Goal: Navigation & Orientation: Find specific page/section

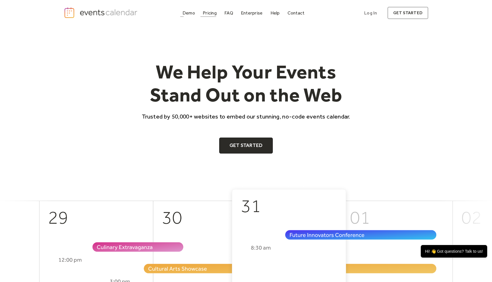
click at [189, 13] on div "Demo" at bounding box center [188, 12] width 13 height 3
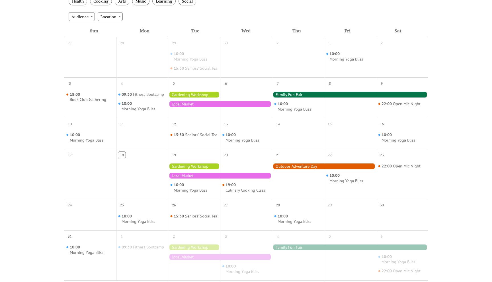
scroll to position [49, 0]
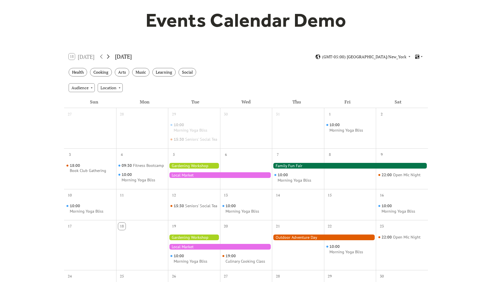
click at [108, 56] on icon at bounding box center [108, 56] width 7 height 7
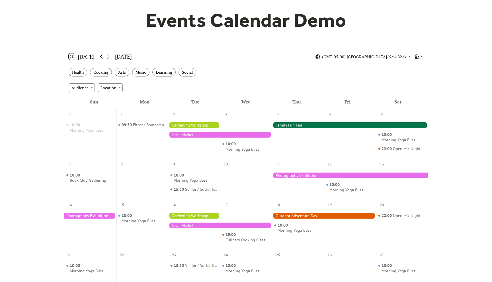
click at [100, 56] on icon at bounding box center [101, 56] width 7 height 7
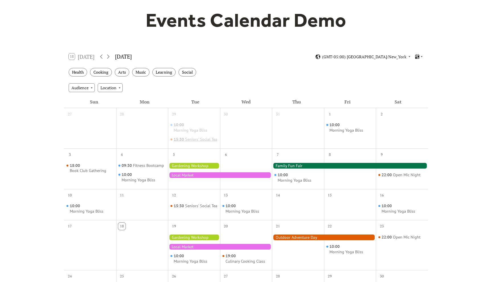
click at [189, 142] on div "Seniors' Social Tea" at bounding box center [201, 139] width 32 height 5
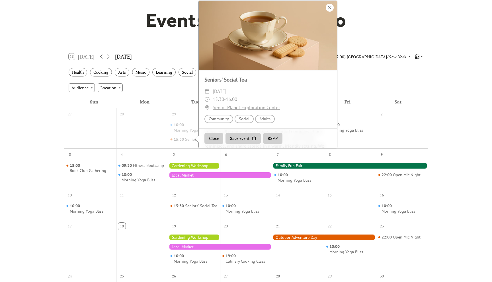
click at [327, 12] on div at bounding box center [330, 8] width 8 height 8
